Goal: Task Accomplishment & Management: Manage account settings

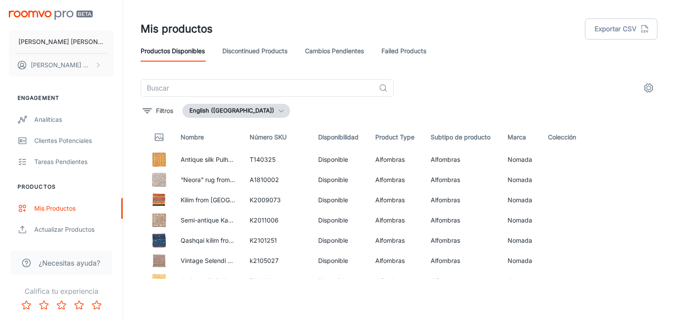
click at [337, 52] on link "Cambios pendientes" at bounding box center [334, 50] width 59 height 21
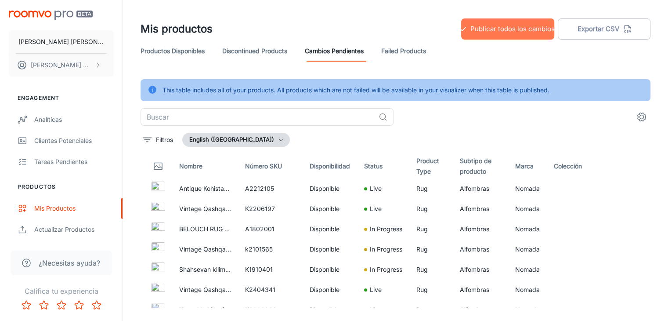
click at [492, 30] on button "Publicar todos los cambios" at bounding box center [507, 28] width 93 height 21
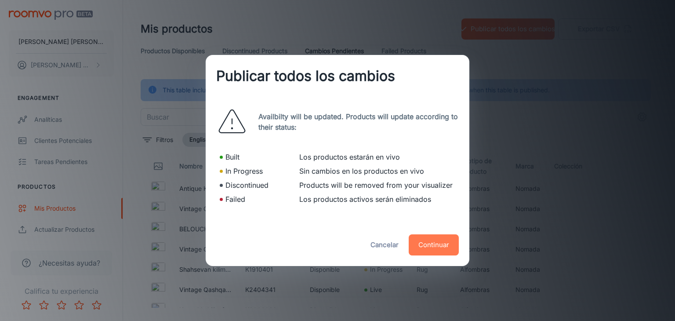
click at [445, 239] on button "Continuar" at bounding box center [434, 244] width 50 height 21
